Goal: Task Accomplishment & Management: Manage account settings

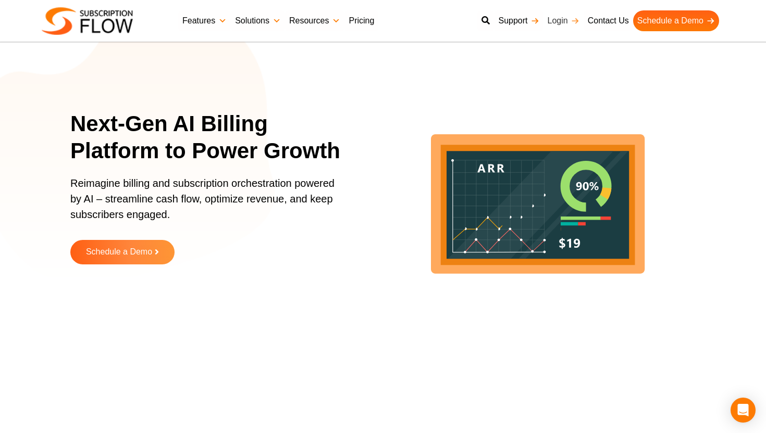
click at [562, 19] on link "Login" at bounding box center [563, 20] width 40 height 21
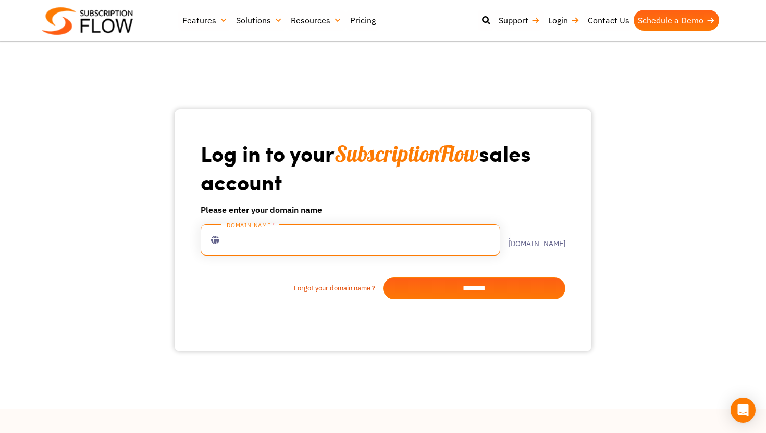
click at [438, 243] on input "text" at bounding box center [351, 240] width 300 height 31
type input "**********"
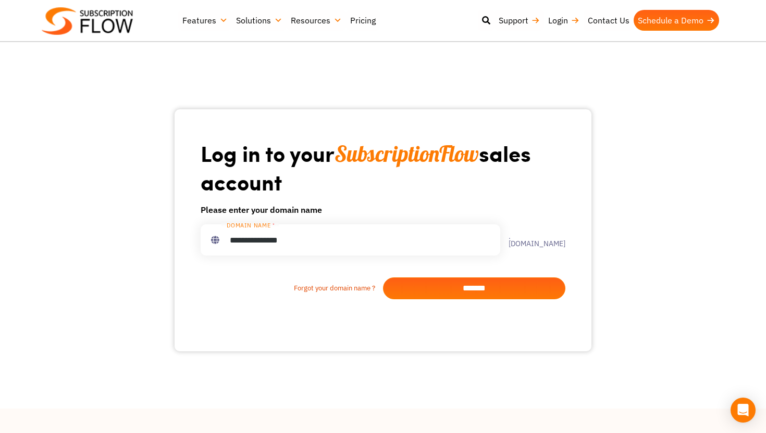
click at [547, 284] on input "*******" at bounding box center [474, 289] width 182 height 22
